Goal: Task Accomplishment & Management: Manage account settings

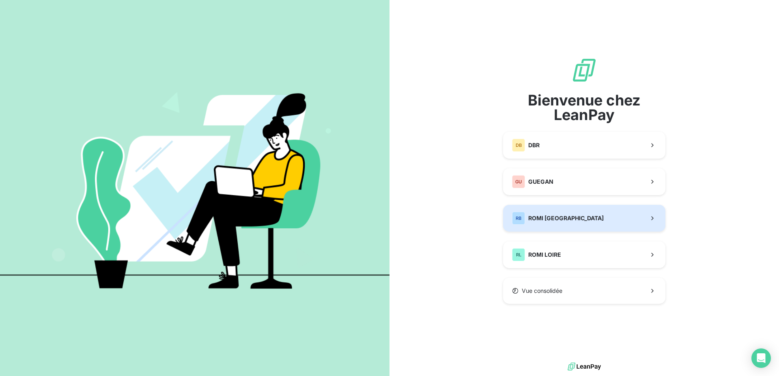
click at [571, 215] on span "ROMI [GEOGRAPHIC_DATA]" at bounding box center [565, 218] width 75 height 8
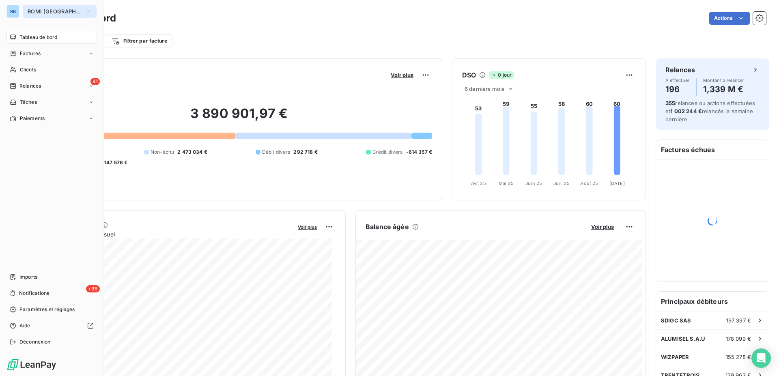
click at [85, 9] on icon "button" at bounding box center [88, 11] width 6 height 8
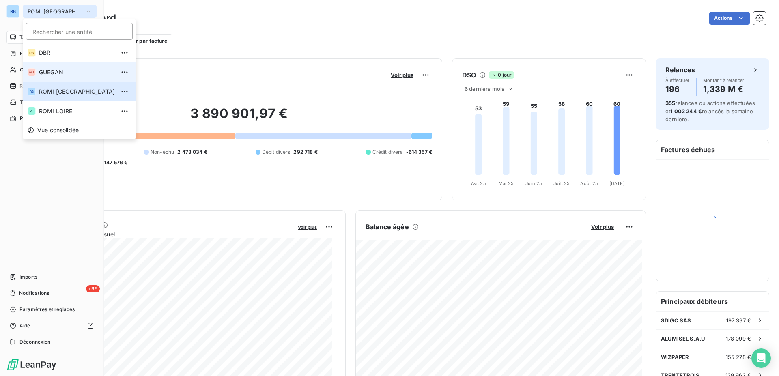
click at [62, 72] on span "GUEGAN" at bounding box center [77, 72] width 76 height 8
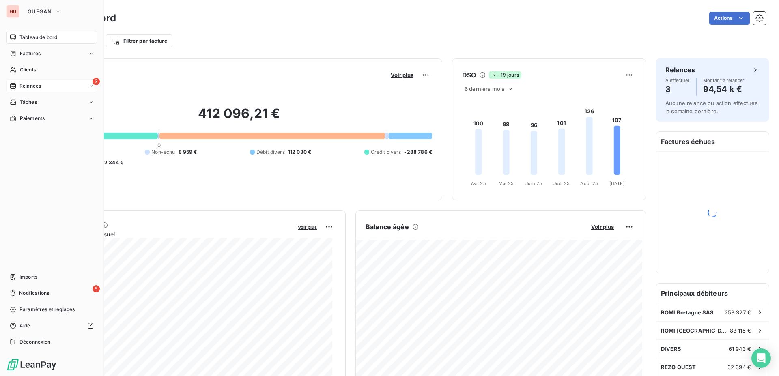
click at [32, 87] on span "Relances" at bounding box center [29, 85] width 21 height 7
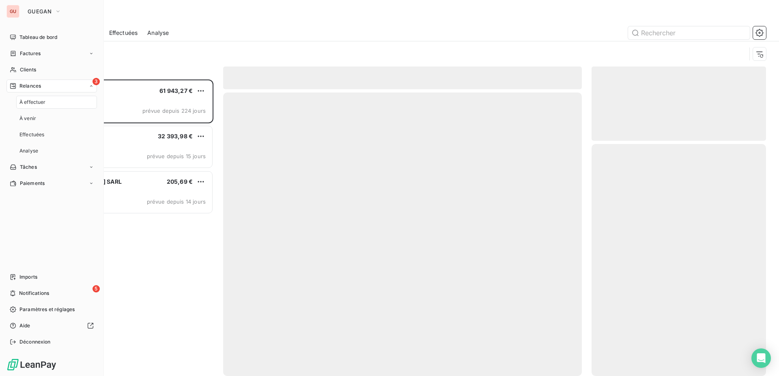
scroll to position [290, 167]
click at [32, 87] on span "Relances" at bounding box center [29, 85] width 21 height 7
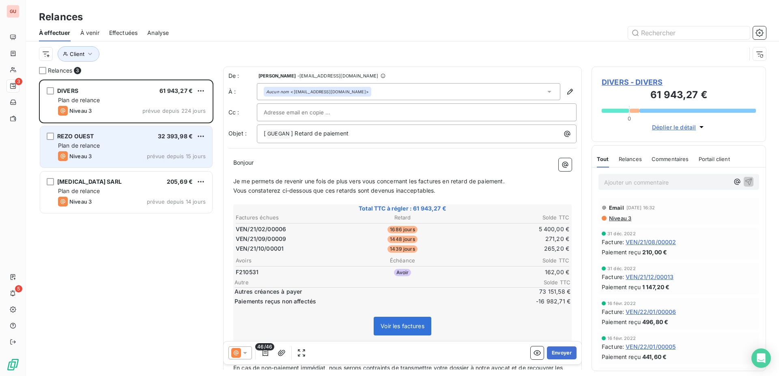
click at [145, 150] on div "REZO OUEST 32 393,98 € Plan de relance Niveau 3 prévue depuis 15 jours" at bounding box center [126, 146] width 172 height 41
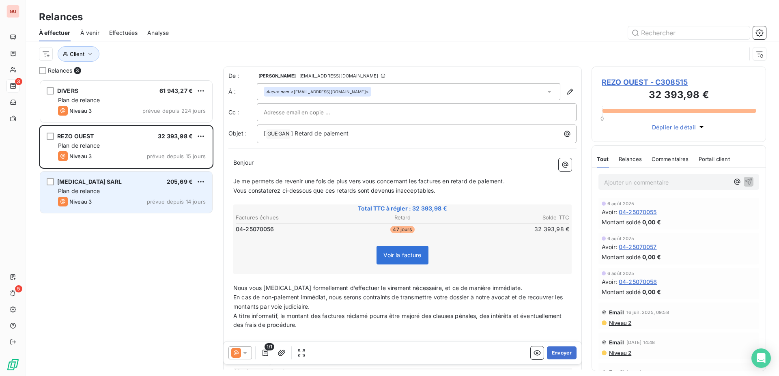
click at [138, 187] on div "Plan de relance" at bounding box center [132, 191] width 148 height 8
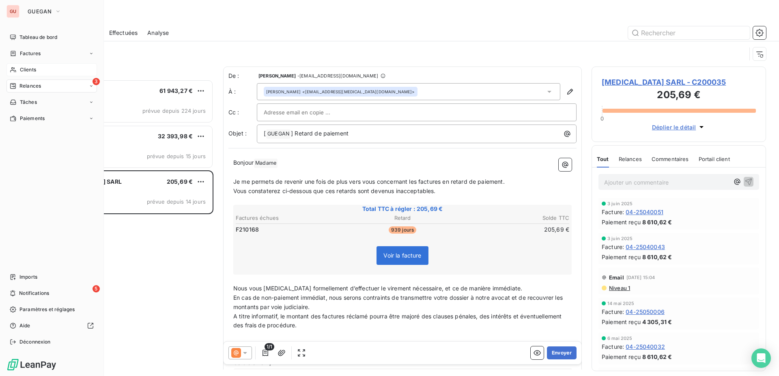
click at [16, 70] on icon at bounding box center [13, 70] width 7 height 6
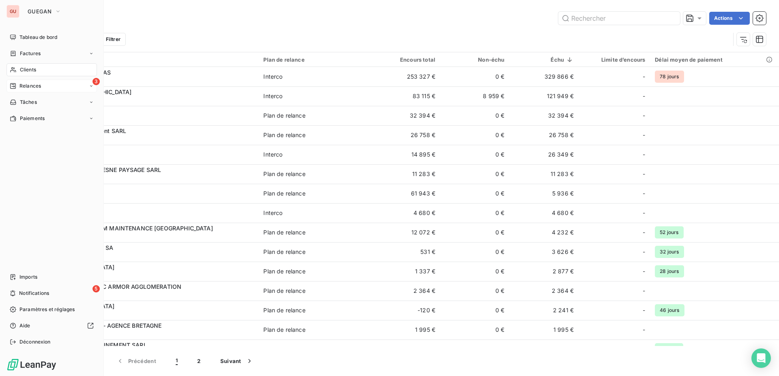
click at [26, 87] on span "Relances" at bounding box center [29, 85] width 21 height 7
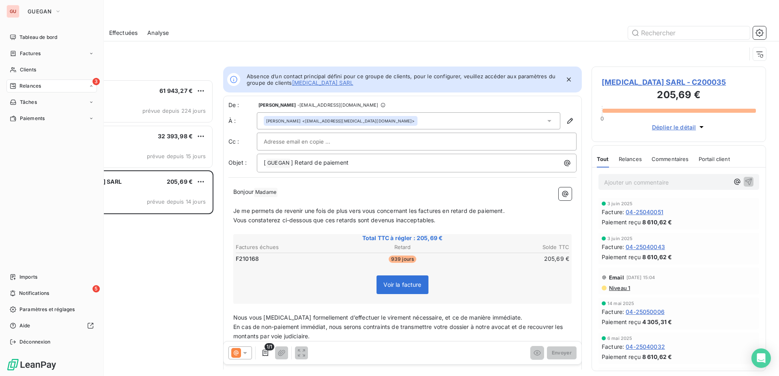
scroll to position [290, 167]
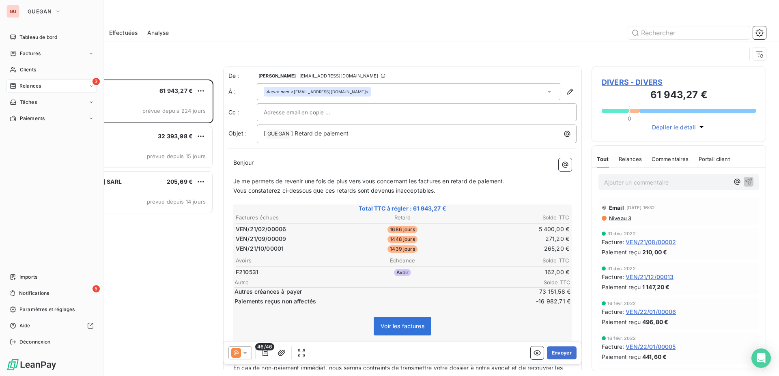
click at [30, 89] on span "Relances" at bounding box center [29, 85] width 21 height 7
click at [39, 85] on span "Relances" at bounding box center [29, 85] width 21 height 7
click at [28, 69] on span "Clients" at bounding box center [28, 69] width 16 height 7
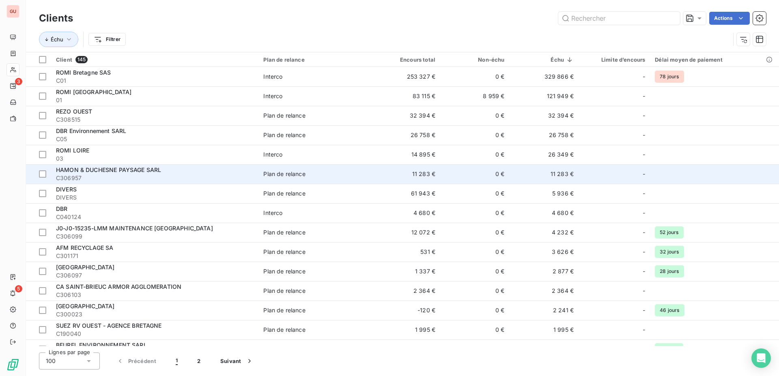
click at [427, 179] on td "11 283 €" at bounding box center [405, 173] width 69 height 19
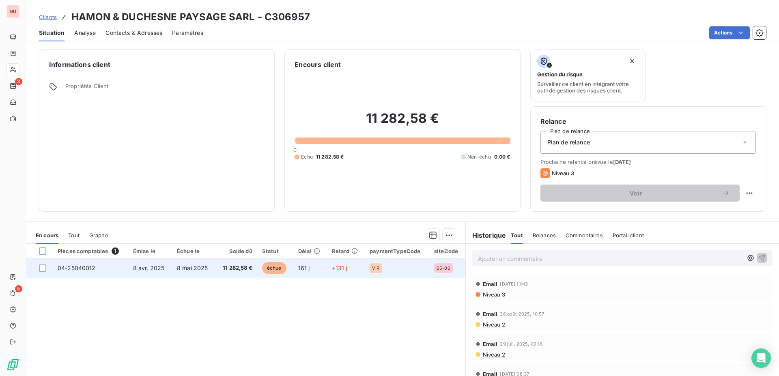
click at [86, 270] on span "04-25040012" at bounding box center [77, 267] width 38 height 7
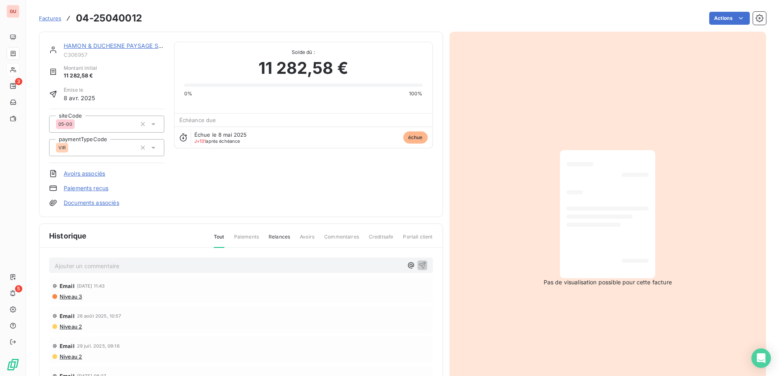
click at [572, 204] on div at bounding box center [607, 214] width 82 height 115
click at [70, 298] on span "Niveau 3" at bounding box center [70, 296] width 23 height 6
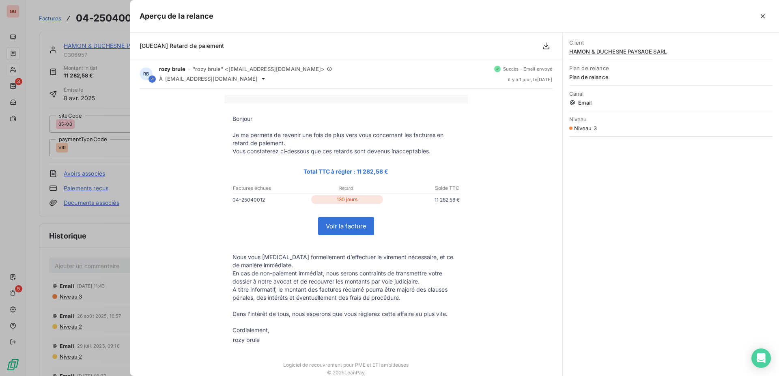
click at [350, 233] on link "Voir la facture" at bounding box center [345, 225] width 55 height 17
click at [99, 151] on div at bounding box center [389, 188] width 779 height 376
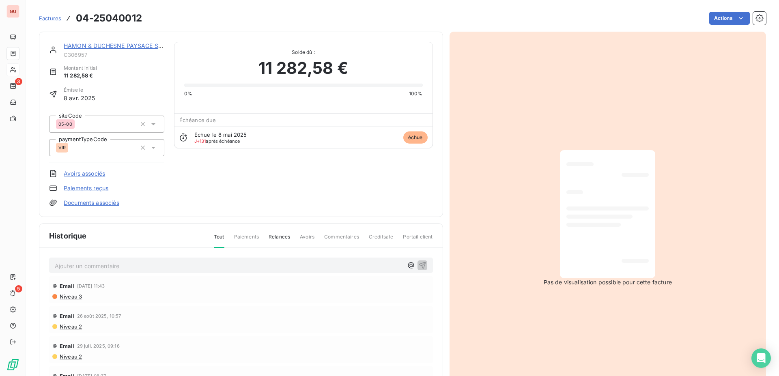
click at [92, 45] on link "HAMON & DUCHESNE PAYSAGE SARL" at bounding box center [116, 45] width 105 height 7
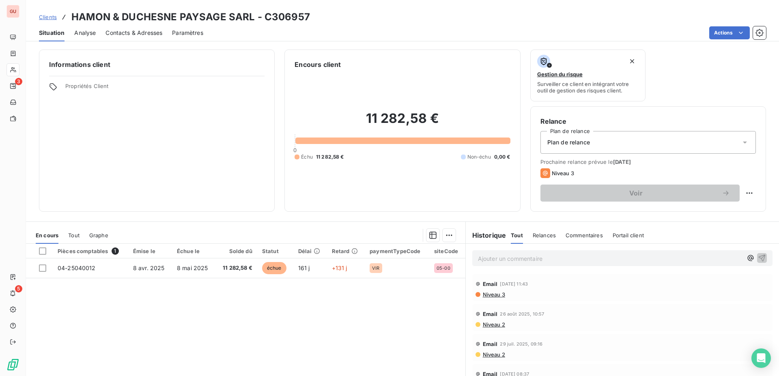
click at [162, 36] on span "Contacts & Adresses" at bounding box center [133, 33] width 57 height 8
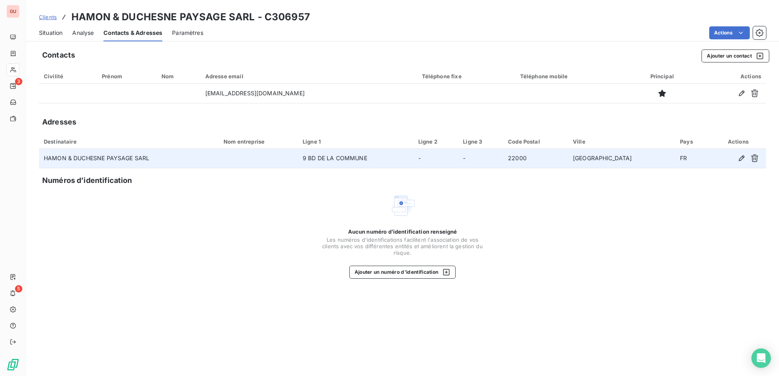
click at [96, 162] on td "HAMON & DUCHESNE PAYSAGE SARL" at bounding box center [129, 158] width 180 height 19
click at [74, 161] on td "HAMON & DUCHESNE PAYSAGE SARL" at bounding box center [129, 158] width 180 height 19
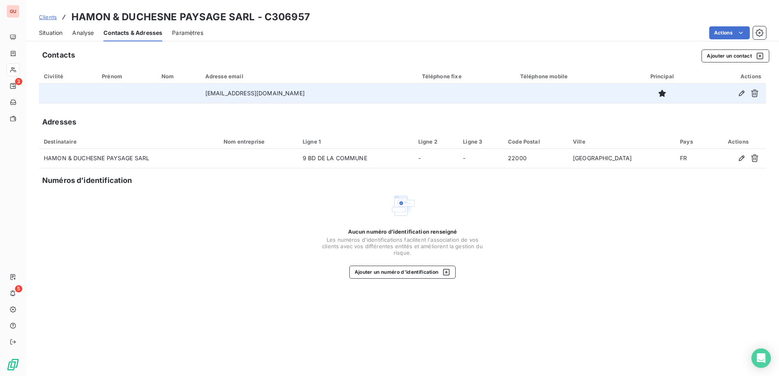
drag, startPoint x: 306, startPoint y: 92, endPoint x: 153, endPoint y: 89, distance: 152.9
click at [153, 89] on tr "hamonduchesnepaysage@gmail.com" at bounding box center [402, 93] width 727 height 19
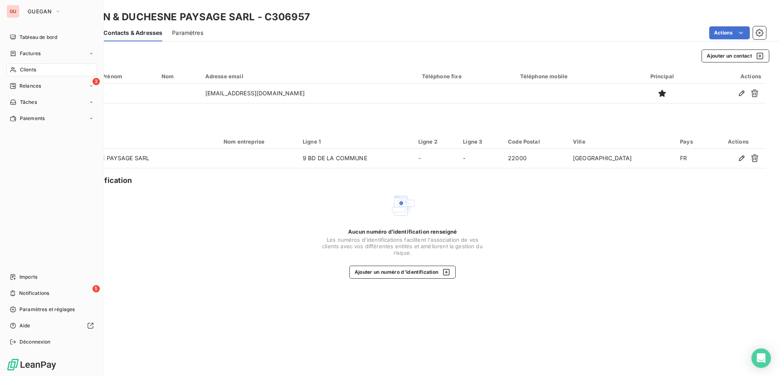
click at [30, 67] on span "Clients" at bounding box center [28, 69] width 16 height 7
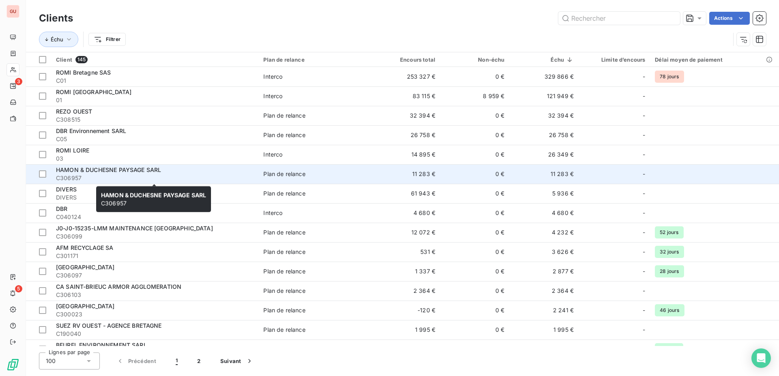
click at [232, 180] on span "C306957" at bounding box center [154, 178] width 197 height 8
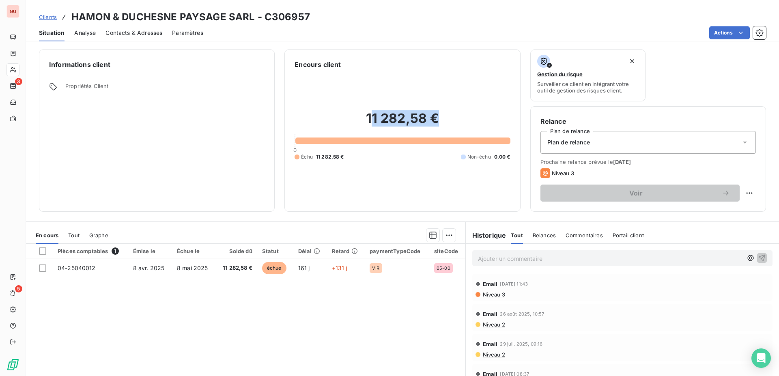
drag, startPoint x: 450, startPoint y: 116, endPoint x: 371, endPoint y: 116, distance: 79.1
click at [371, 116] on h2 "11 282,58 €" at bounding box center [401, 122] width 215 height 24
click at [230, 167] on div "Informations client Propriétés Client" at bounding box center [157, 130] width 236 height 162
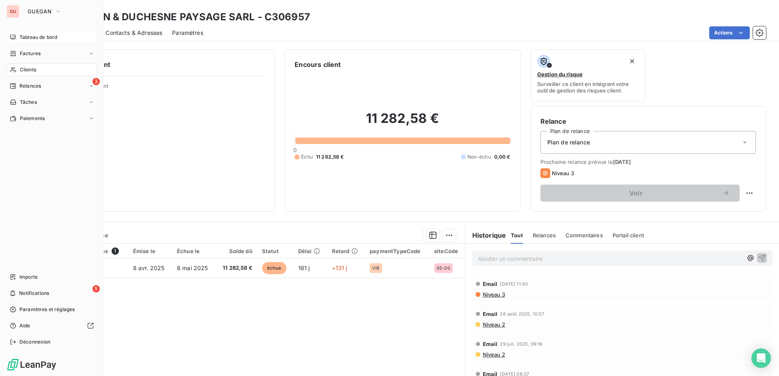
click at [30, 36] on span "Tableau de bord" at bounding box center [38, 37] width 38 height 7
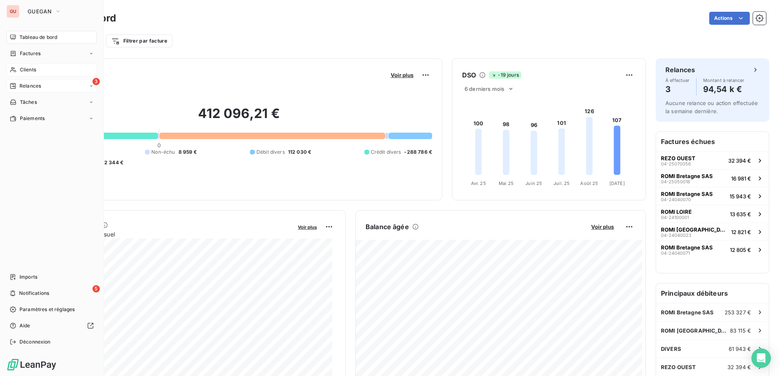
click at [30, 86] on span "Relances" at bounding box center [29, 85] width 21 height 7
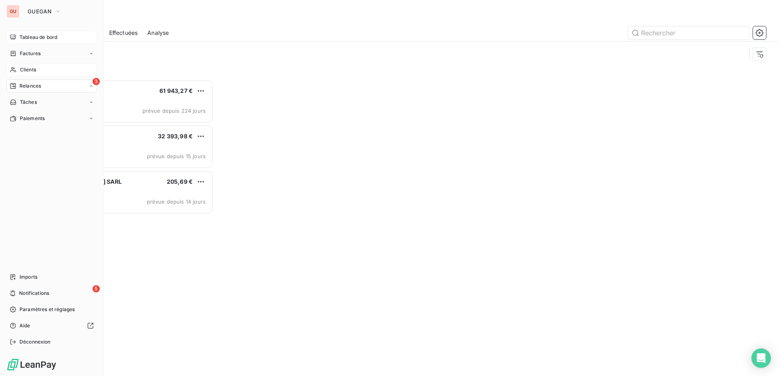
scroll to position [290, 167]
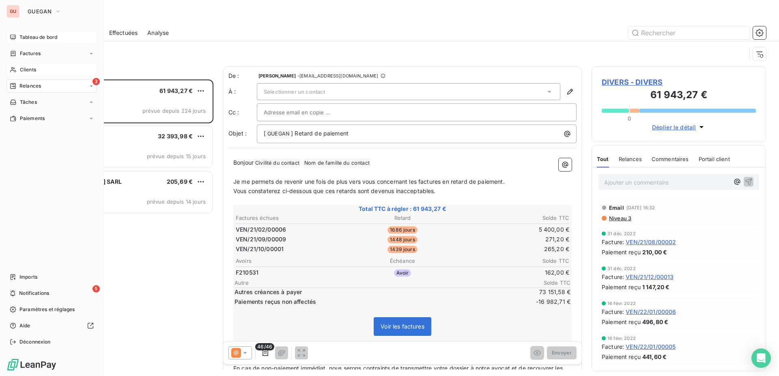
click at [30, 68] on span "Clients" at bounding box center [28, 69] width 16 height 7
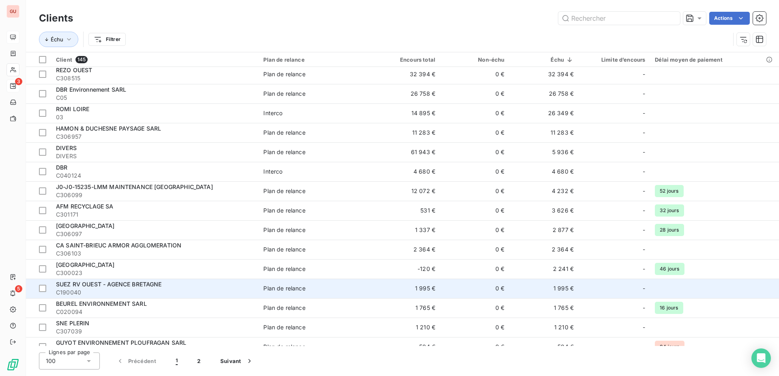
scroll to position [83, 0]
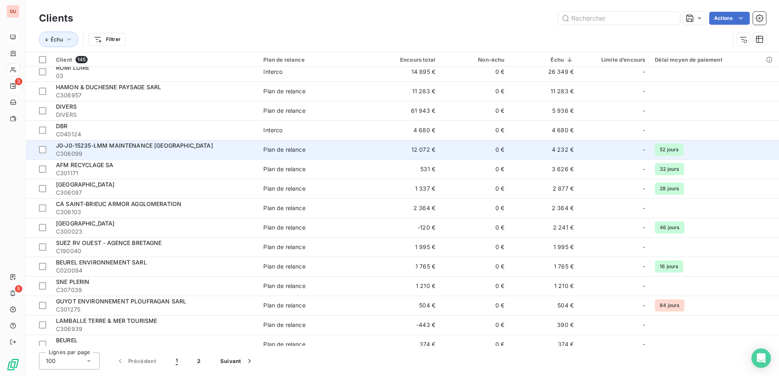
click at [330, 153] on span "Plan de relance" at bounding box center [314, 150] width 103 height 8
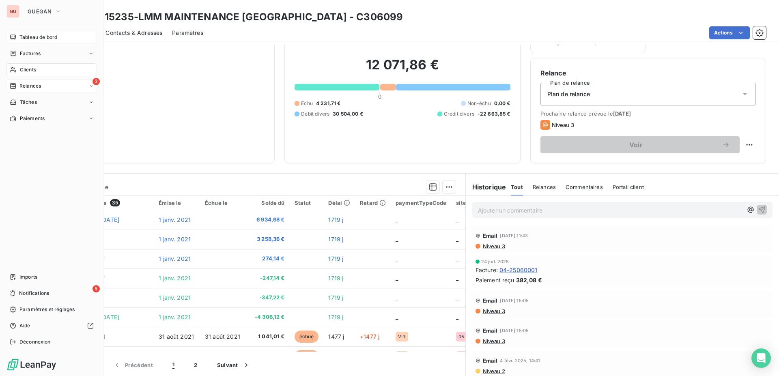
click at [30, 71] on span "Clients" at bounding box center [28, 69] width 16 height 7
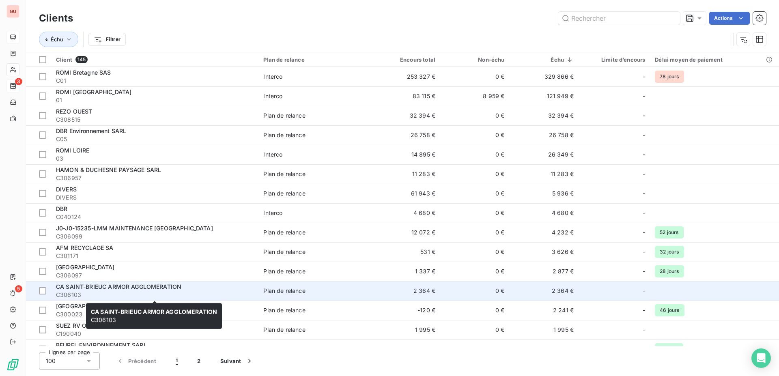
click at [150, 291] on span "C306103" at bounding box center [154, 295] width 197 height 8
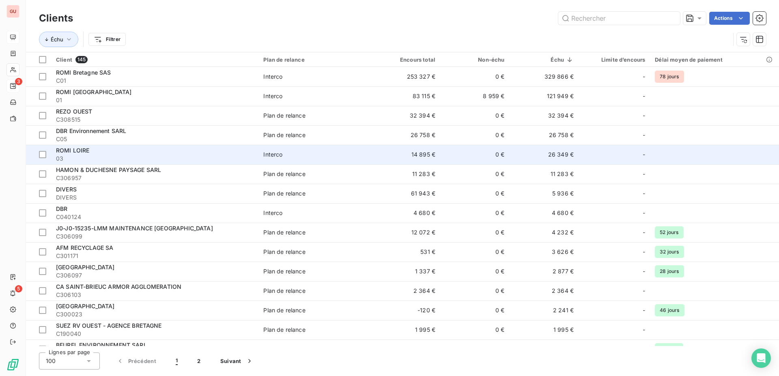
click at [372, 157] on td "14 895 €" at bounding box center [405, 154] width 69 height 19
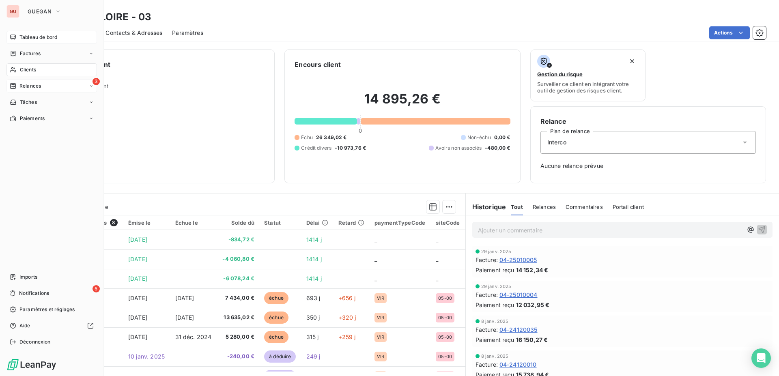
click at [33, 72] on span "Clients" at bounding box center [28, 69] width 16 height 7
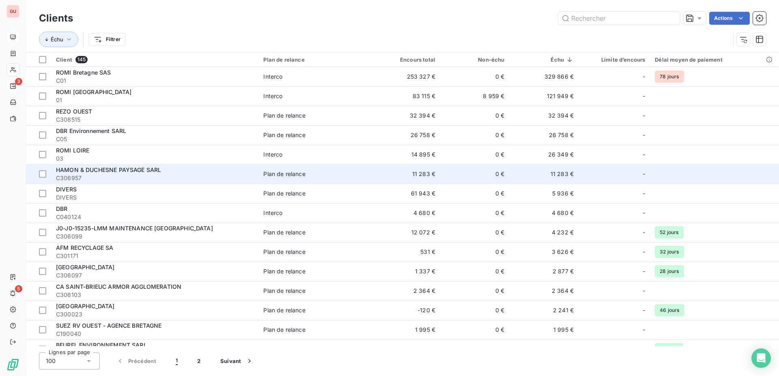
click at [298, 174] on div "Plan de relance" at bounding box center [284, 174] width 42 height 8
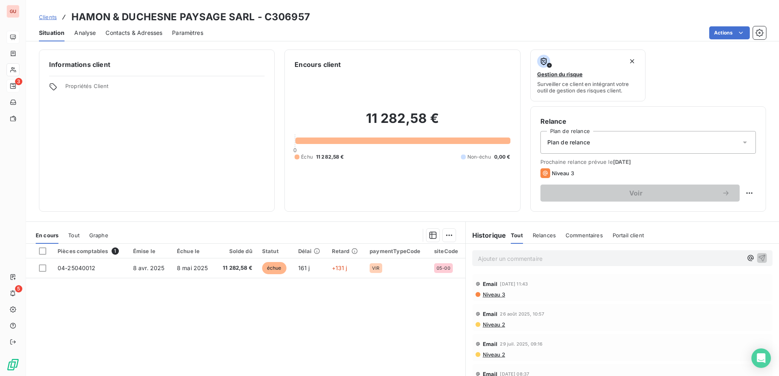
click at [155, 115] on div "Informations client Propriétés Client" at bounding box center [157, 130] width 236 height 162
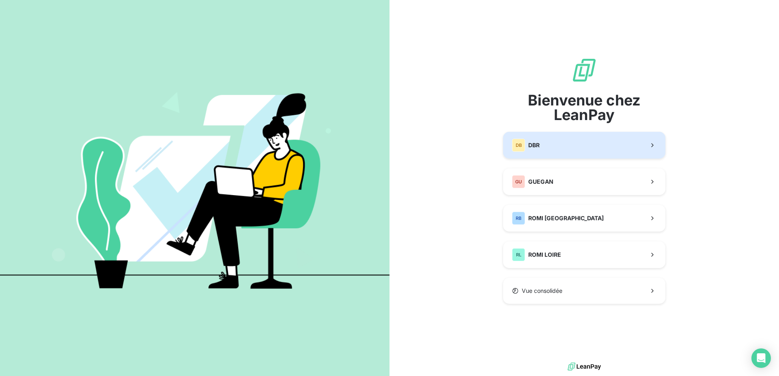
click at [529, 148] on span "DBR" at bounding box center [533, 145] width 11 height 8
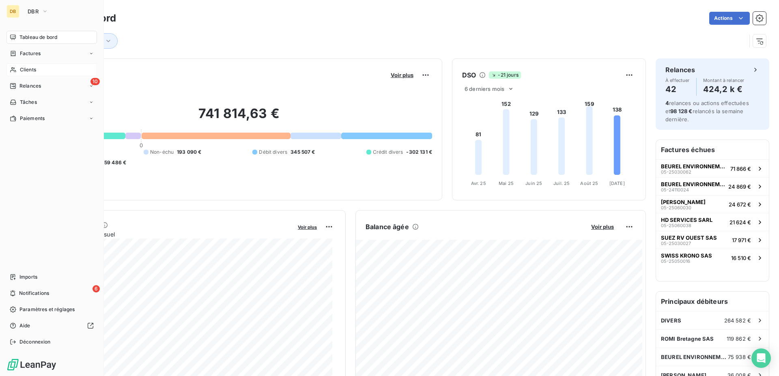
click at [26, 71] on span "Clients" at bounding box center [28, 69] width 16 height 7
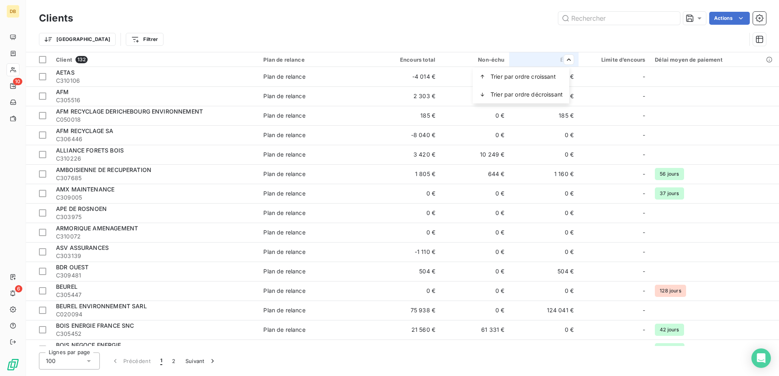
click at [562, 60] on html "DB 10 6 Clients Actions Trier Filtrer Client 132 Plan de relance Encours total …" at bounding box center [389, 188] width 779 height 376
click at [550, 94] on span "Trier par ordre décroissant" at bounding box center [526, 94] width 72 height 8
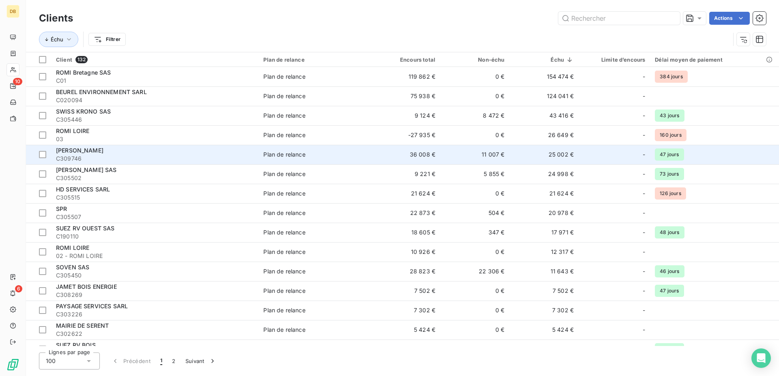
click at [552, 158] on td "25 002 €" at bounding box center [543, 154] width 69 height 19
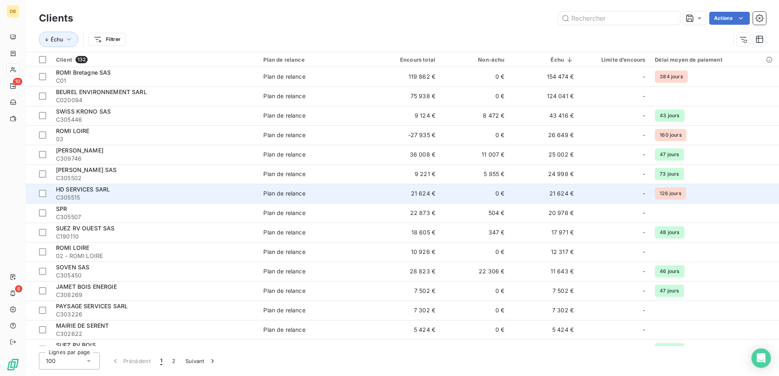
click at [560, 195] on td "21 624 €" at bounding box center [543, 193] width 69 height 19
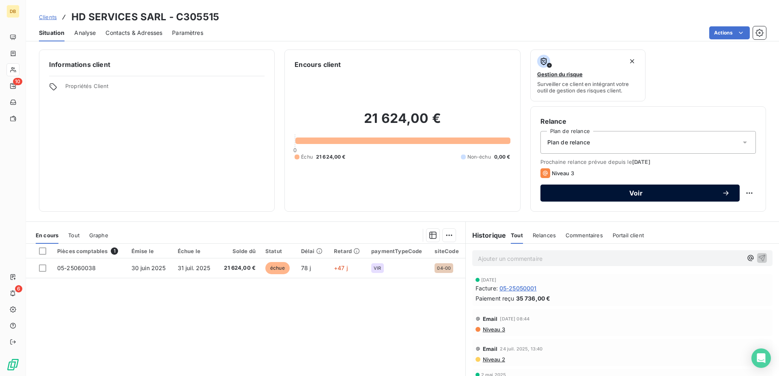
click at [578, 198] on button "Voir" at bounding box center [639, 193] width 199 height 17
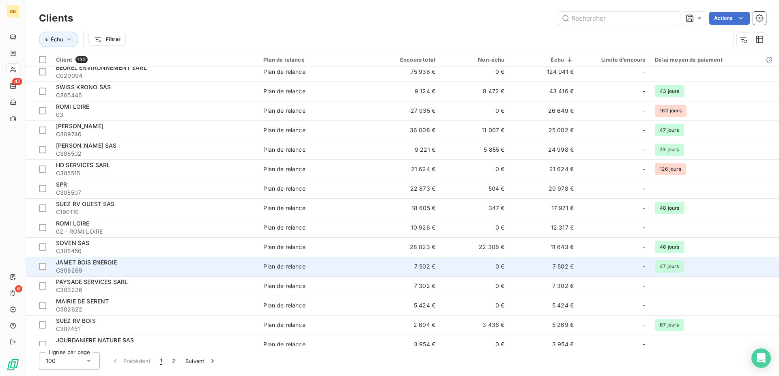
scroll to position [41, 0]
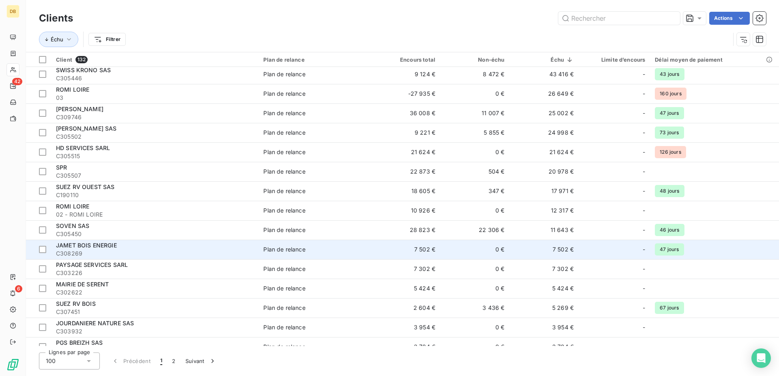
click at [561, 251] on td "7 502 €" at bounding box center [543, 249] width 69 height 19
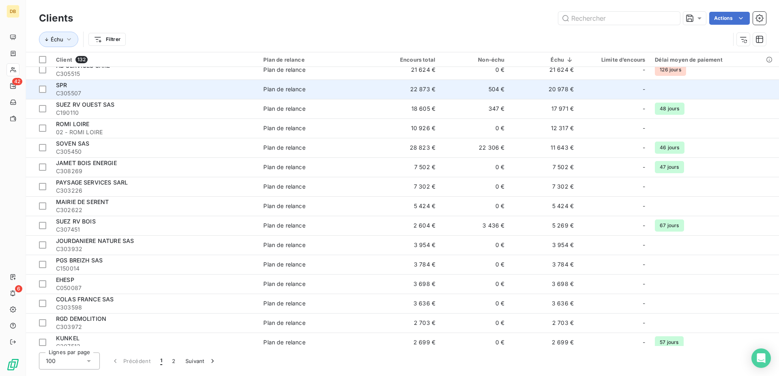
scroll to position [124, 0]
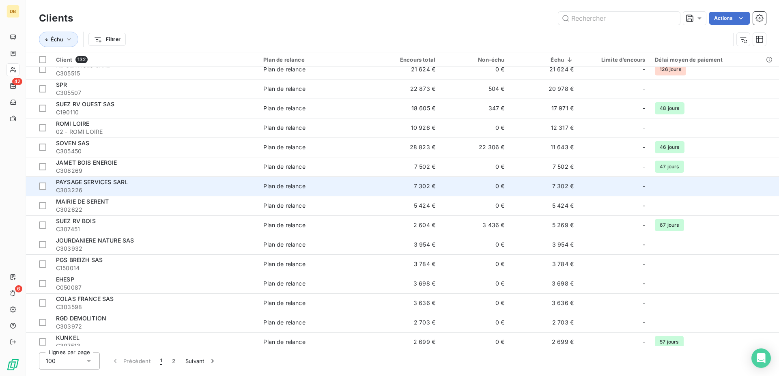
click at [561, 187] on td "7 302 €" at bounding box center [543, 185] width 69 height 19
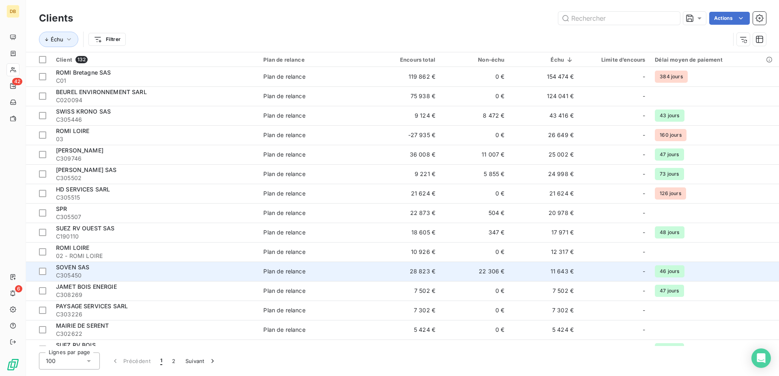
click at [558, 272] on td "11 643 €" at bounding box center [543, 271] width 69 height 19
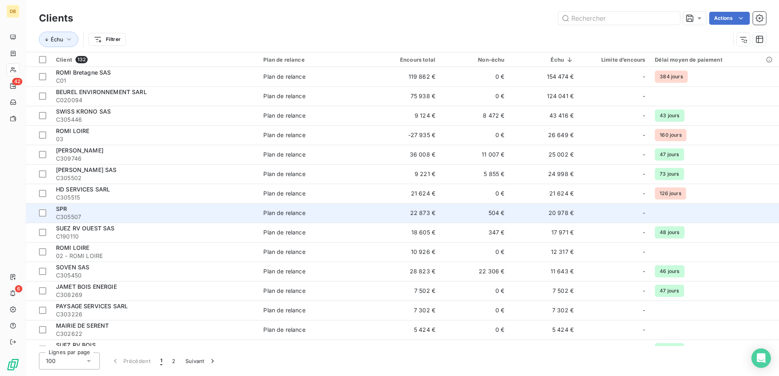
click at [562, 216] on td "20 978 €" at bounding box center [543, 212] width 69 height 19
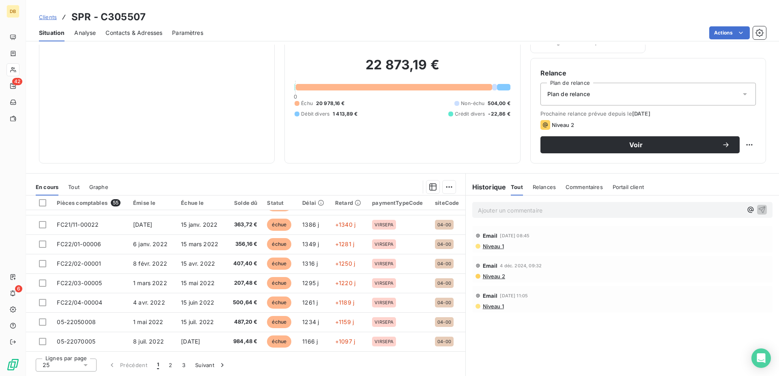
scroll to position [345, 0]
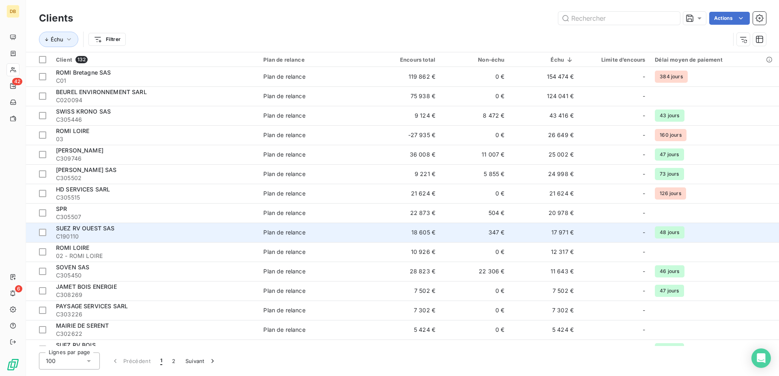
click at [534, 227] on td "17 971 €" at bounding box center [543, 232] width 69 height 19
